Goal: Consume media (video, audio): Consume media (video, audio)

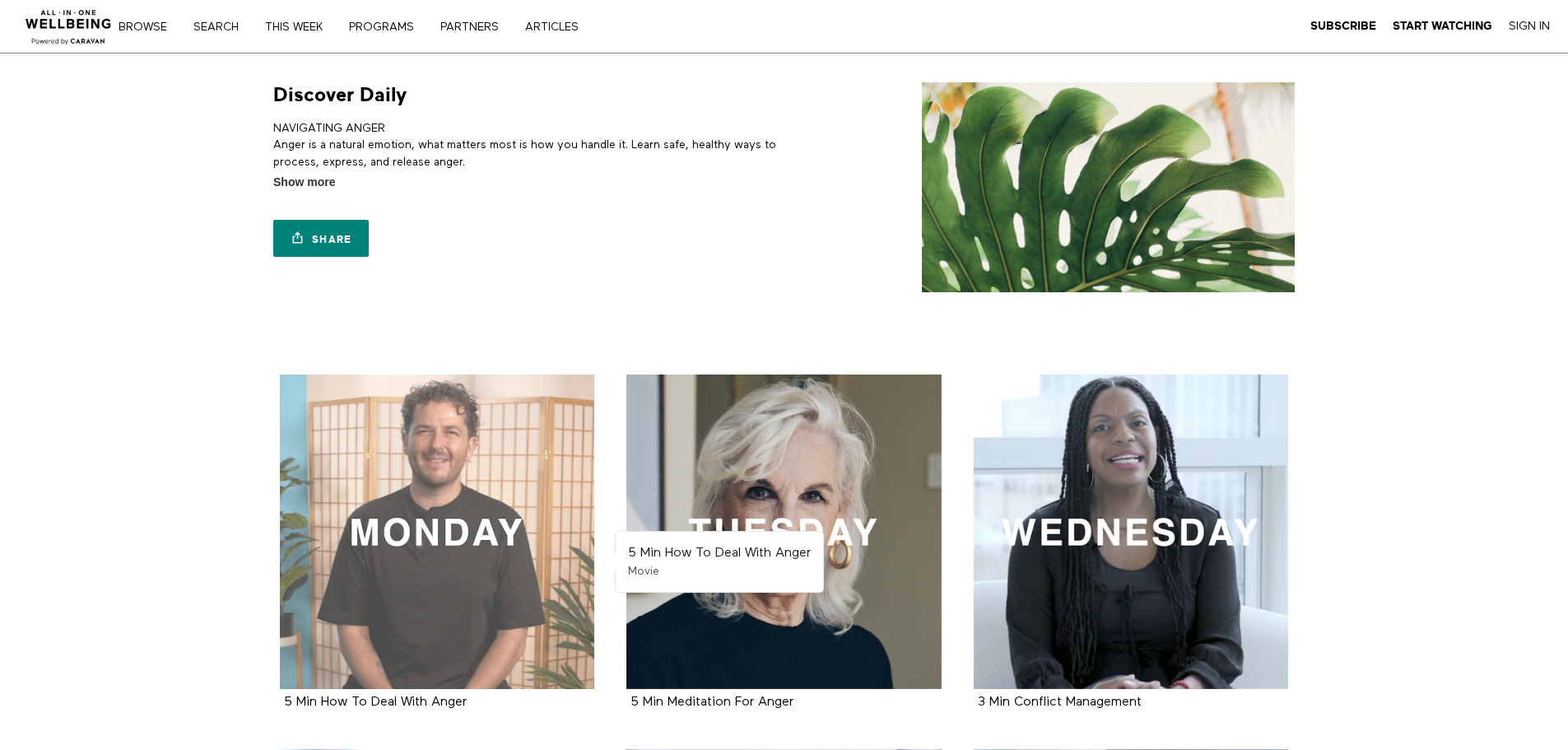
click at [441, 508] on div at bounding box center [437, 532] width 315 height 315
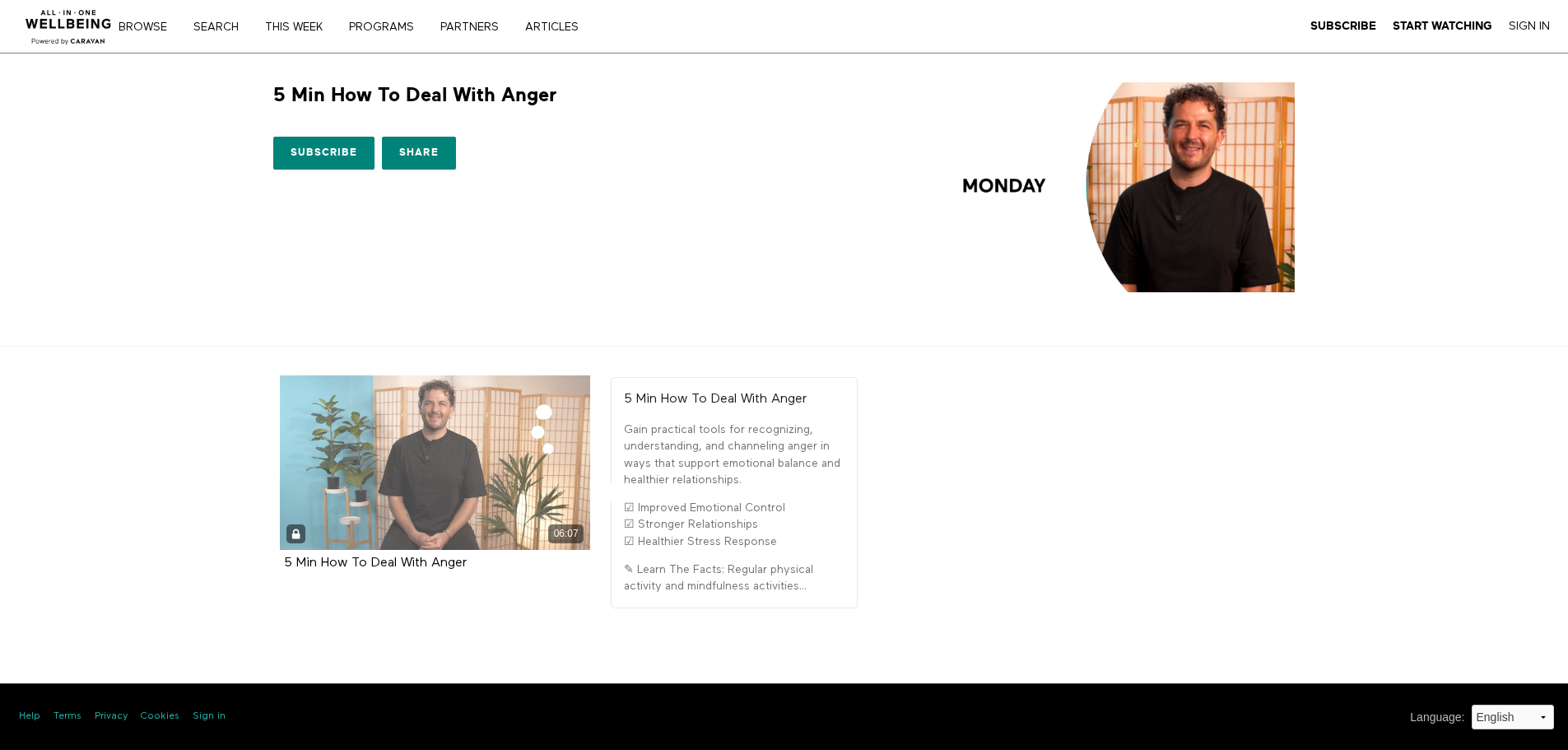
click at [434, 487] on div "06:07" at bounding box center [435, 463] width 311 height 175
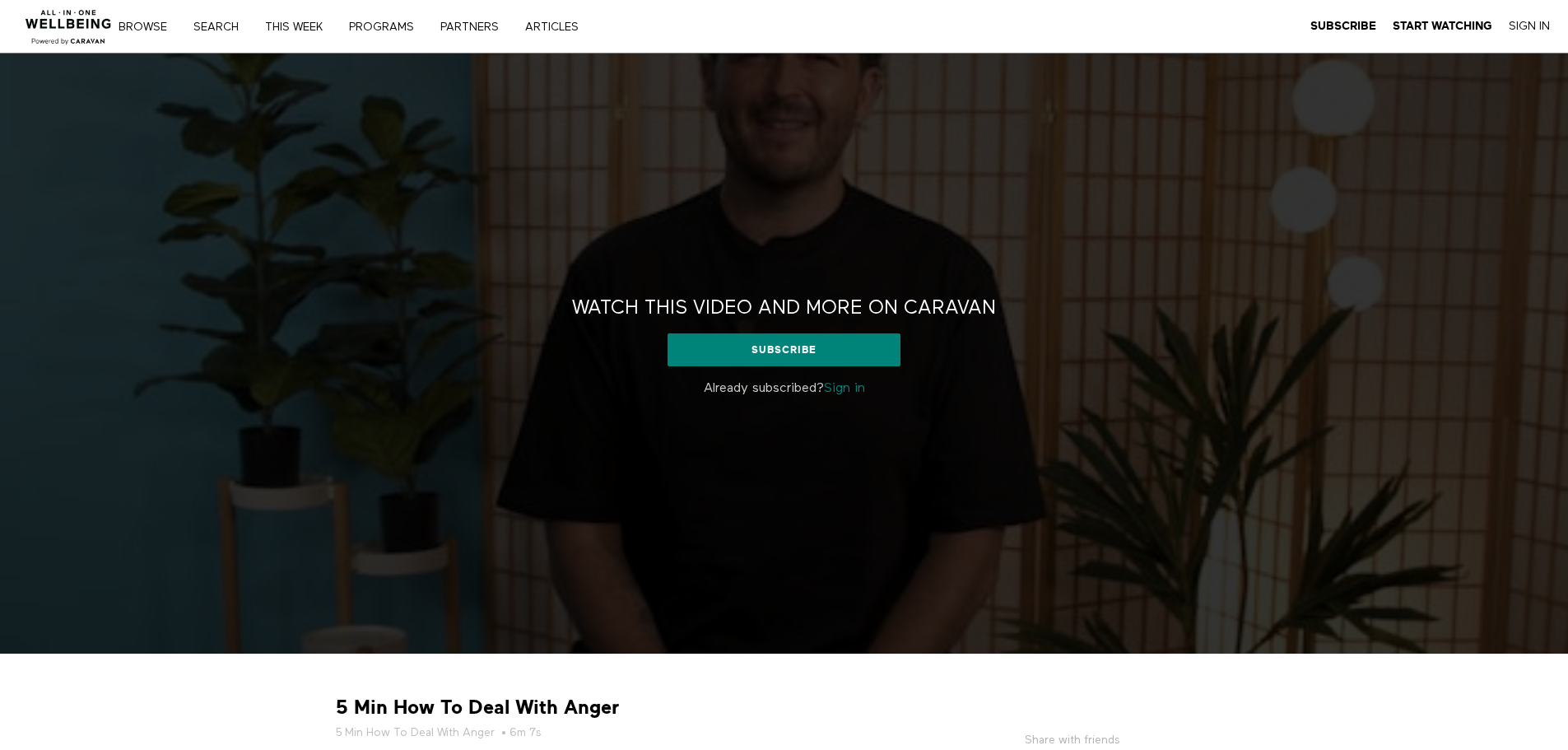
click at [862, 388] on link "Sign in" at bounding box center [845, 388] width 41 height 13
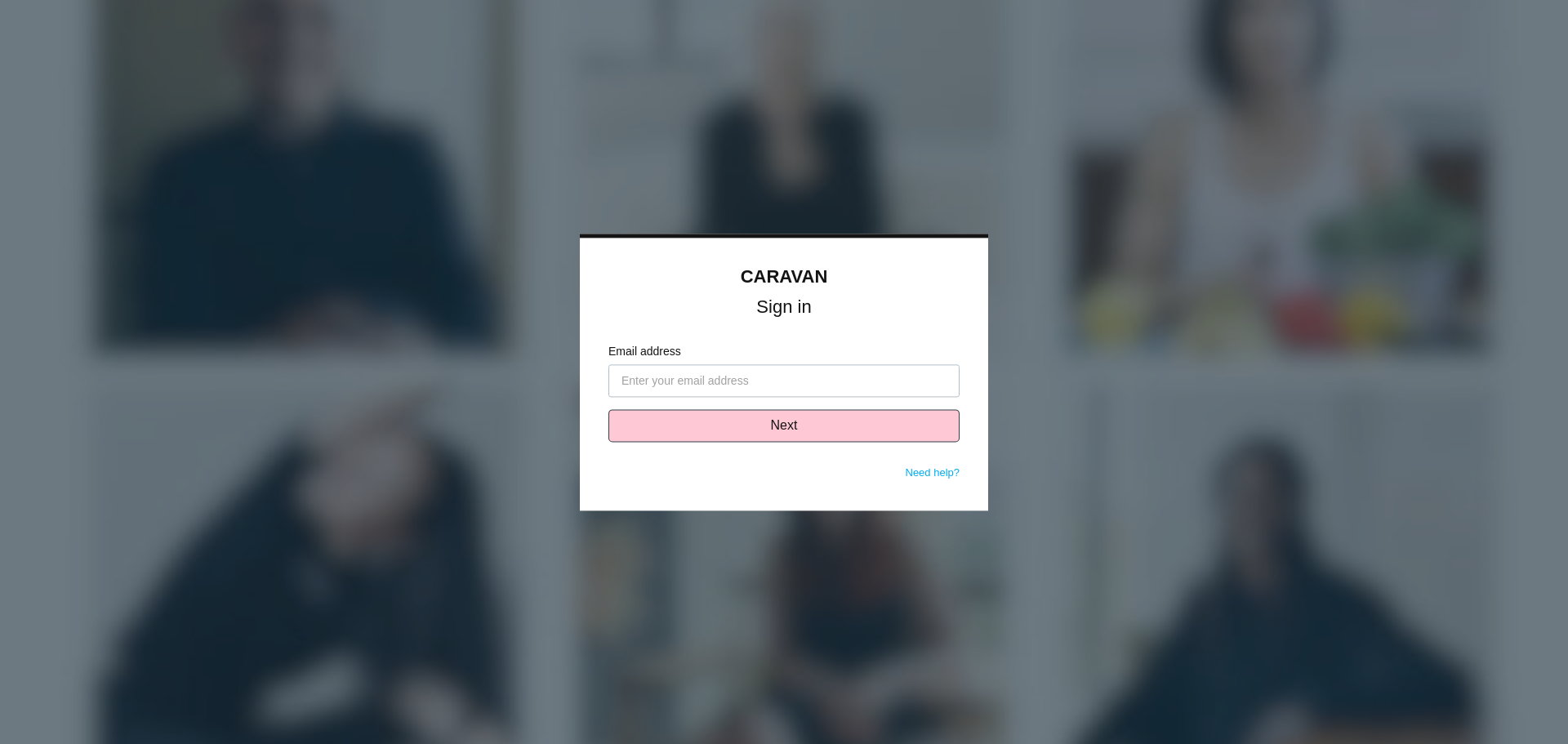
click at [718, 383] on input "Email address" at bounding box center [784, 381] width 351 height 33
type input "bill.campbell@olink.com"
click at [773, 416] on button "Next" at bounding box center [784, 426] width 351 height 33
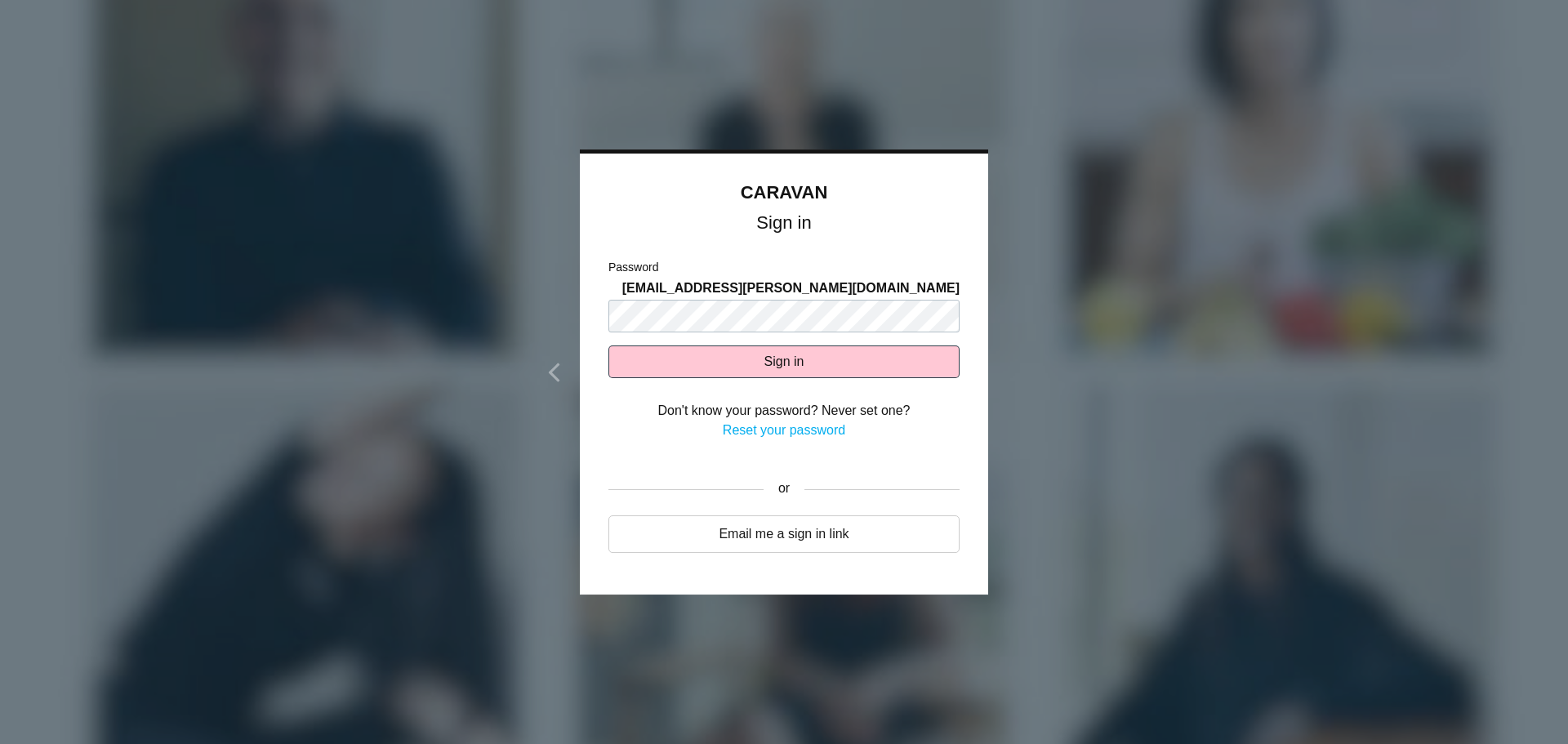
click at [631, 90] on div at bounding box center [784, 372] width 1568 height 744
